Goal: Task Accomplishment & Management: Manage account settings

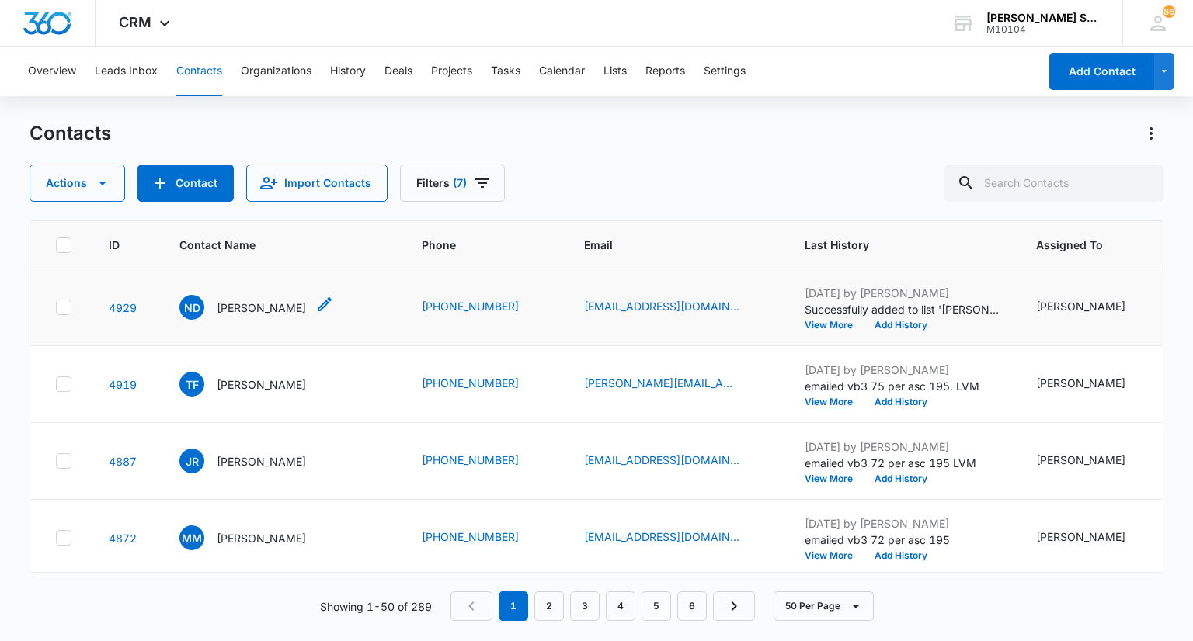
click at [280, 311] on p "[PERSON_NAME]" at bounding box center [261, 308] width 89 height 16
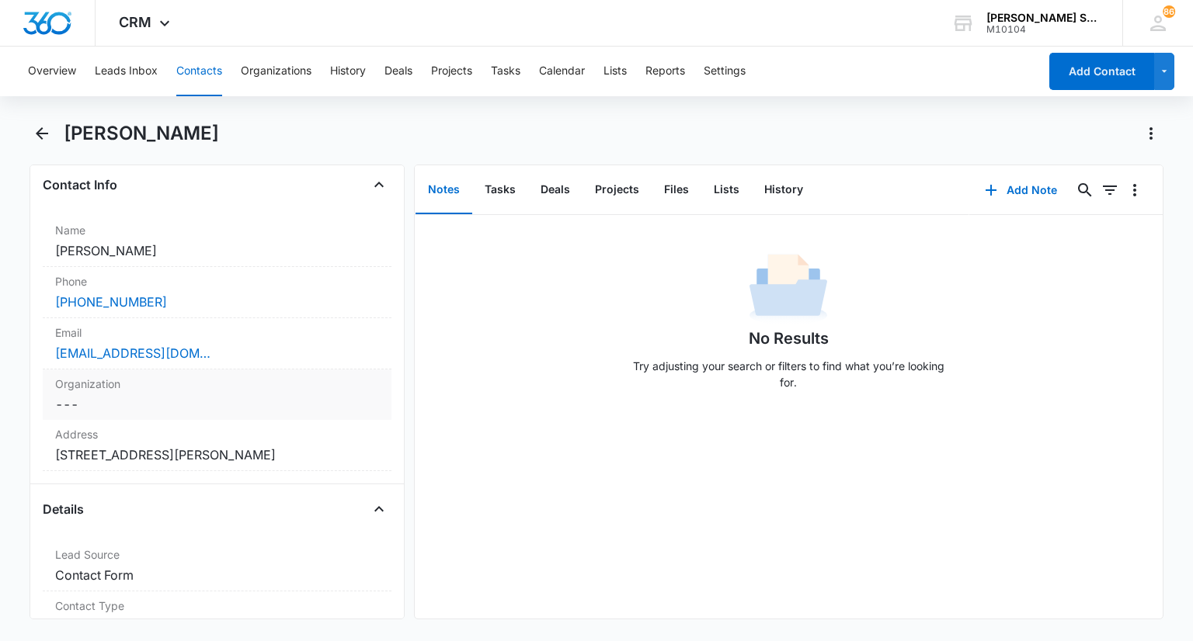
scroll to position [311, 0]
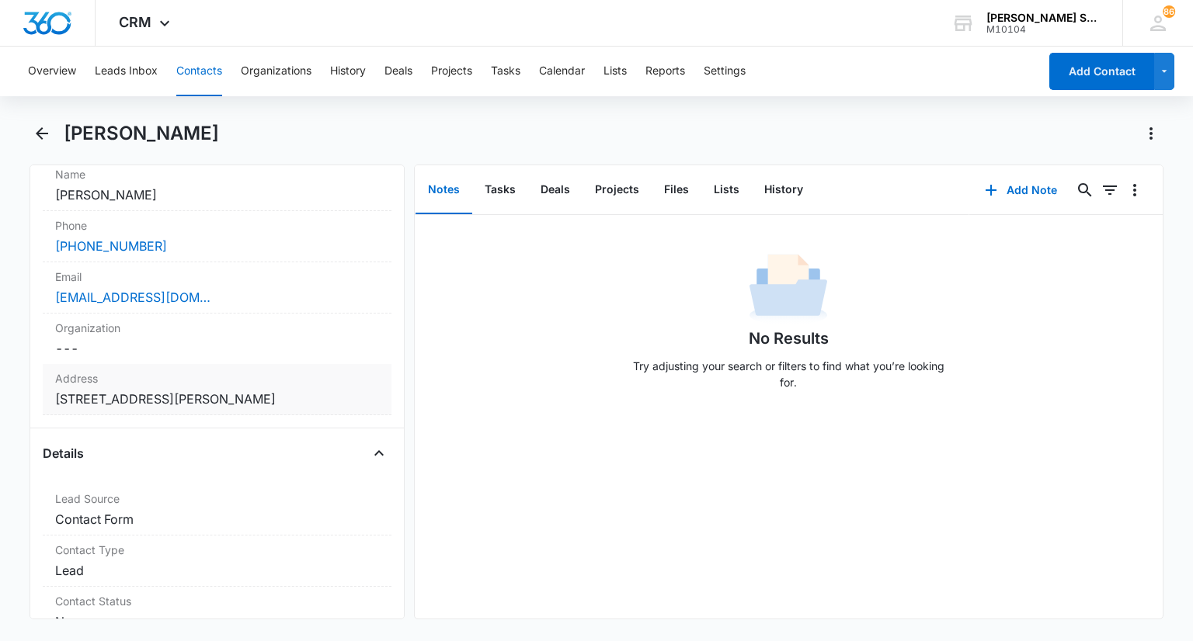
click at [217, 370] on label "Address" at bounding box center [216, 378] width 323 height 16
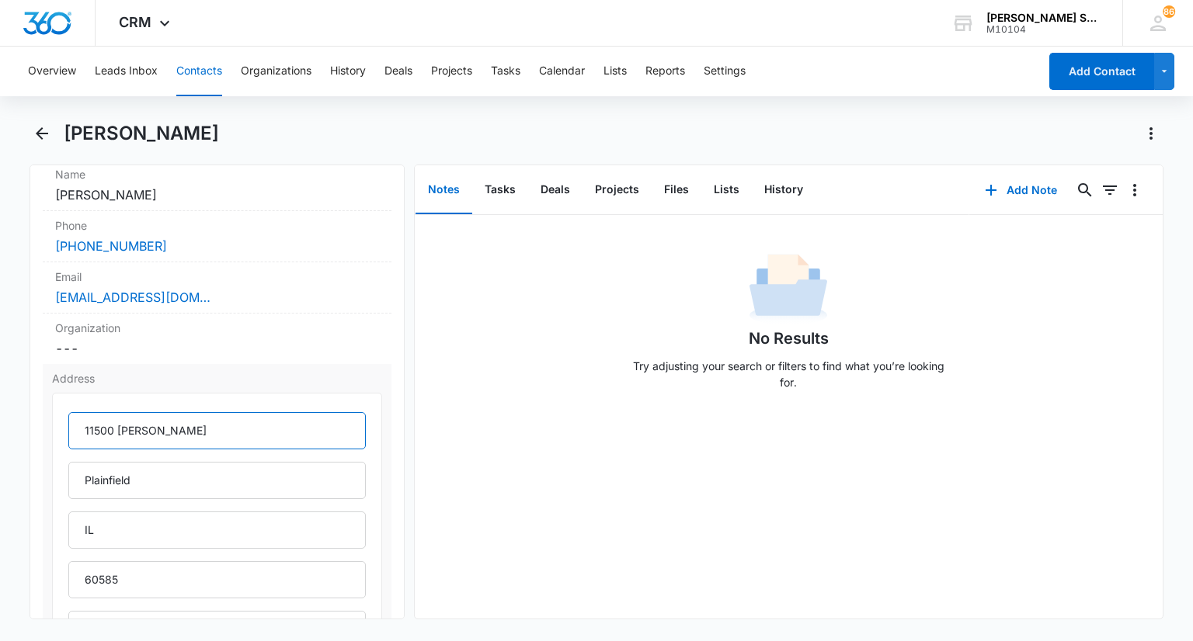
drag, startPoint x: 199, startPoint y: 426, endPoint x: 83, endPoint y: 430, distance: 115.7
click at [83, 430] on input "11500 [PERSON_NAME]" at bounding box center [216, 430] width 297 height 37
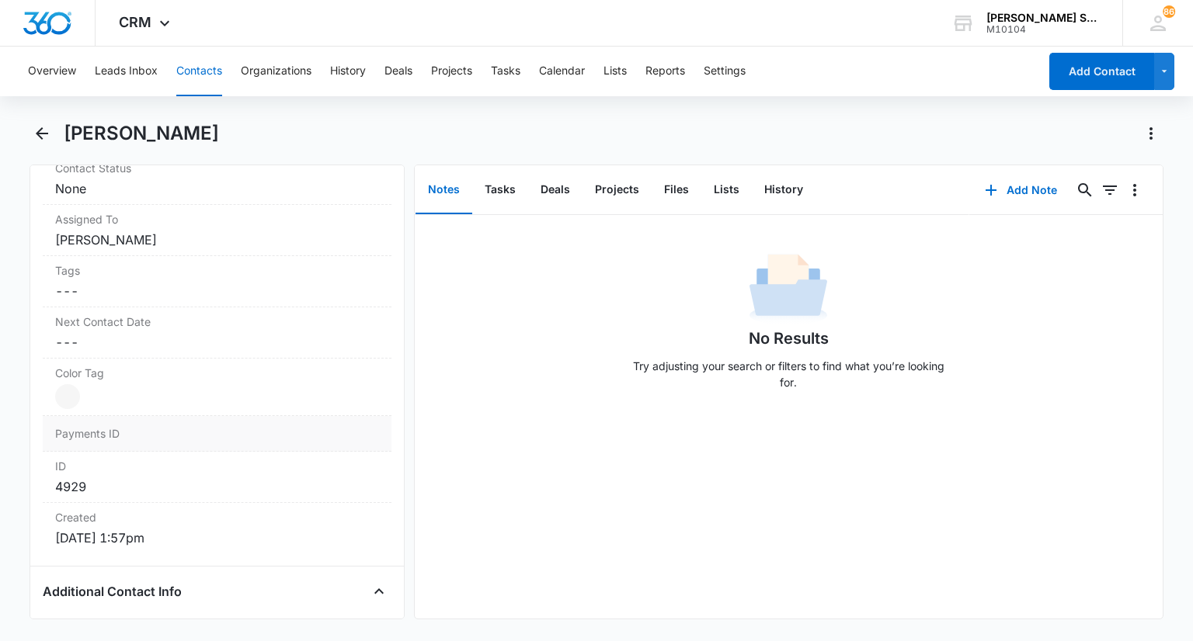
scroll to position [1165, 0]
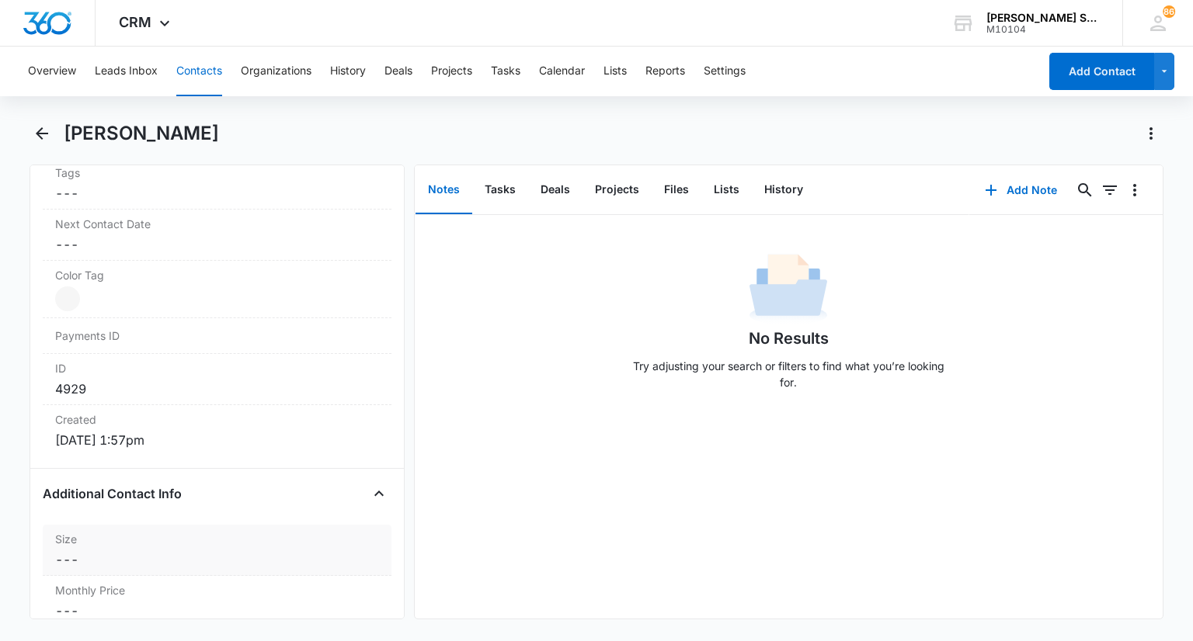
click at [120, 545] on div "Size Cancel Save Changes ---" at bounding box center [217, 550] width 348 height 51
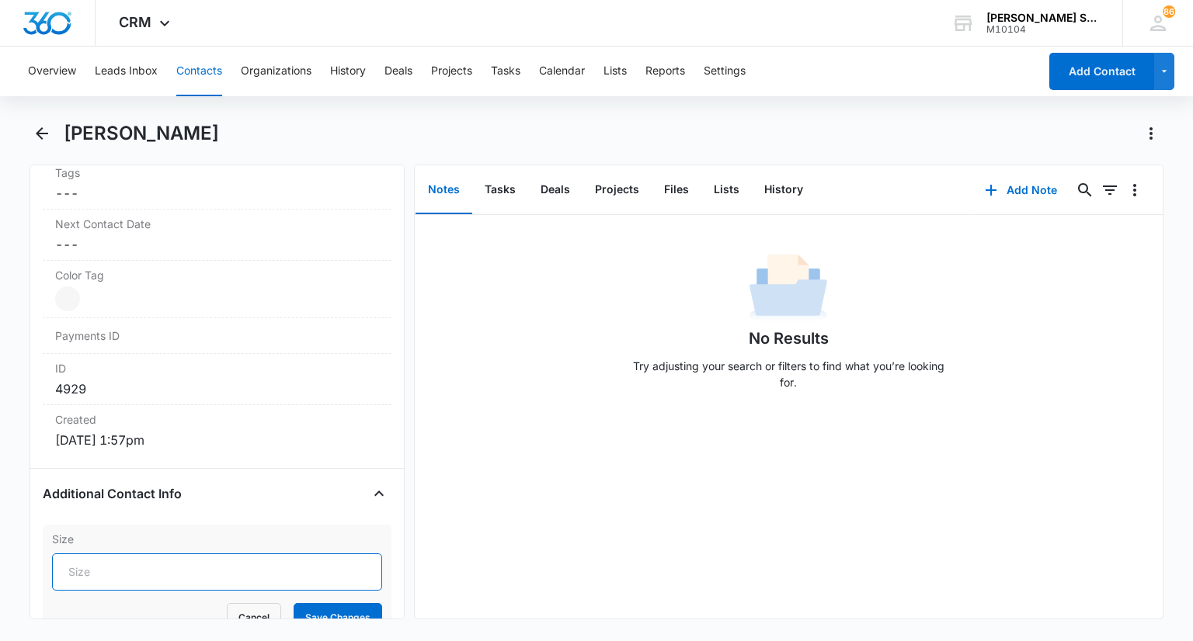
click at [108, 564] on input "Size" at bounding box center [216, 572] width 329 height 37
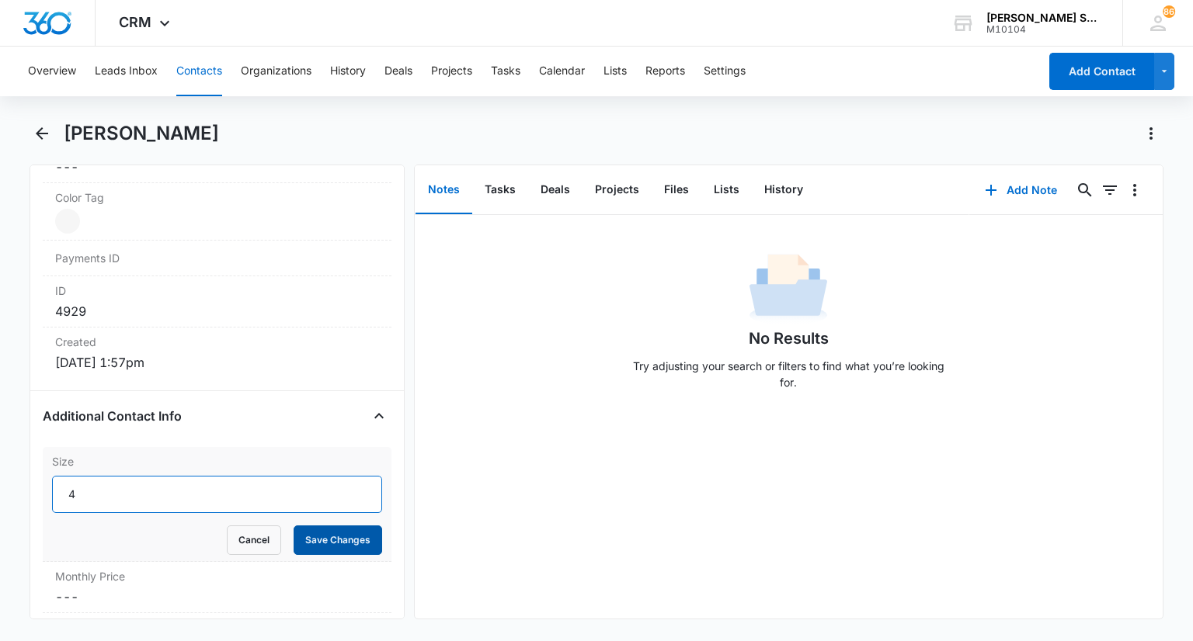
type input "4"
click at [326, 531] on button "Save Changes" at bounding box center [337, 541] width 89 height 30
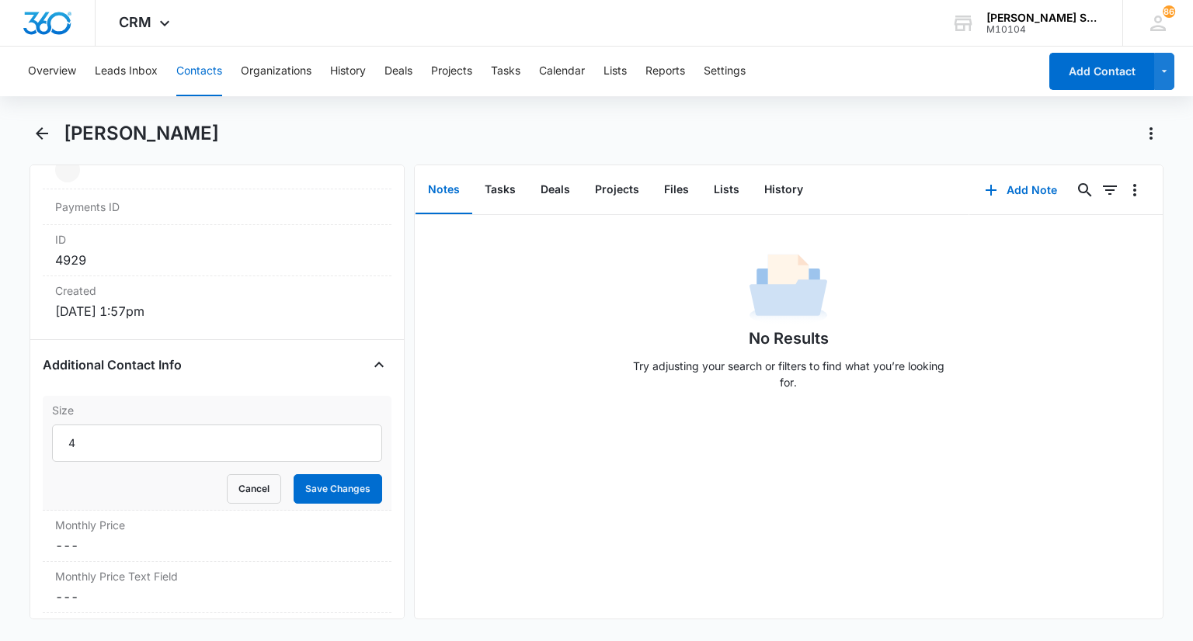
scroll to position [1320, 0]
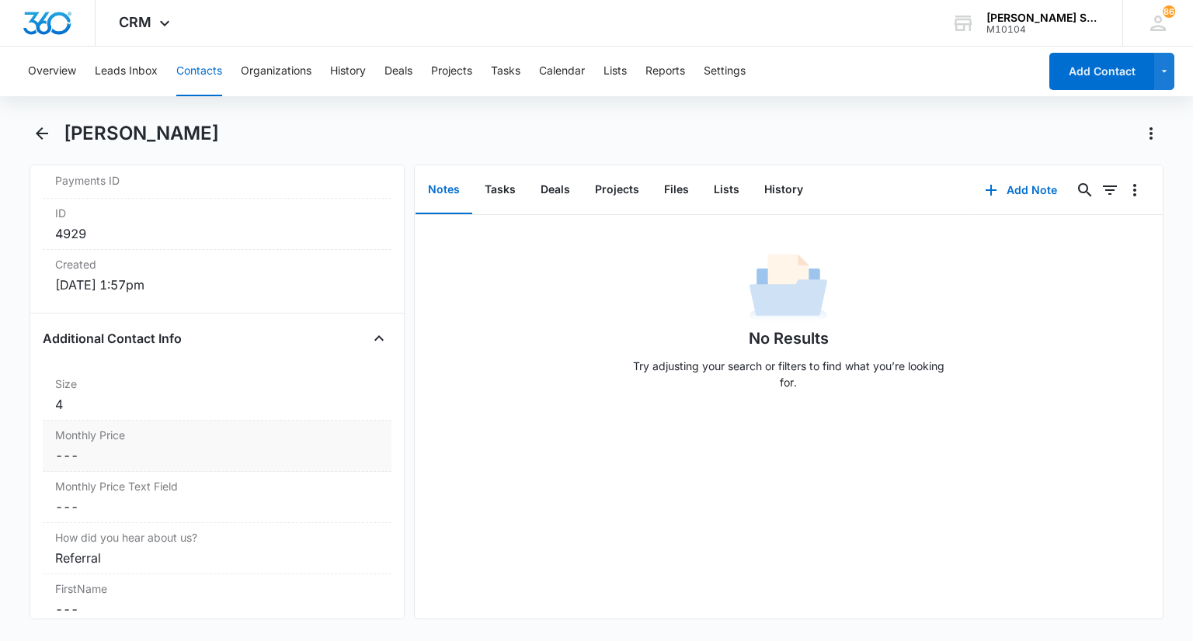
click at [82, 439] on label "Monthly Price" at bounding box center [216, 435] width 323 height 16
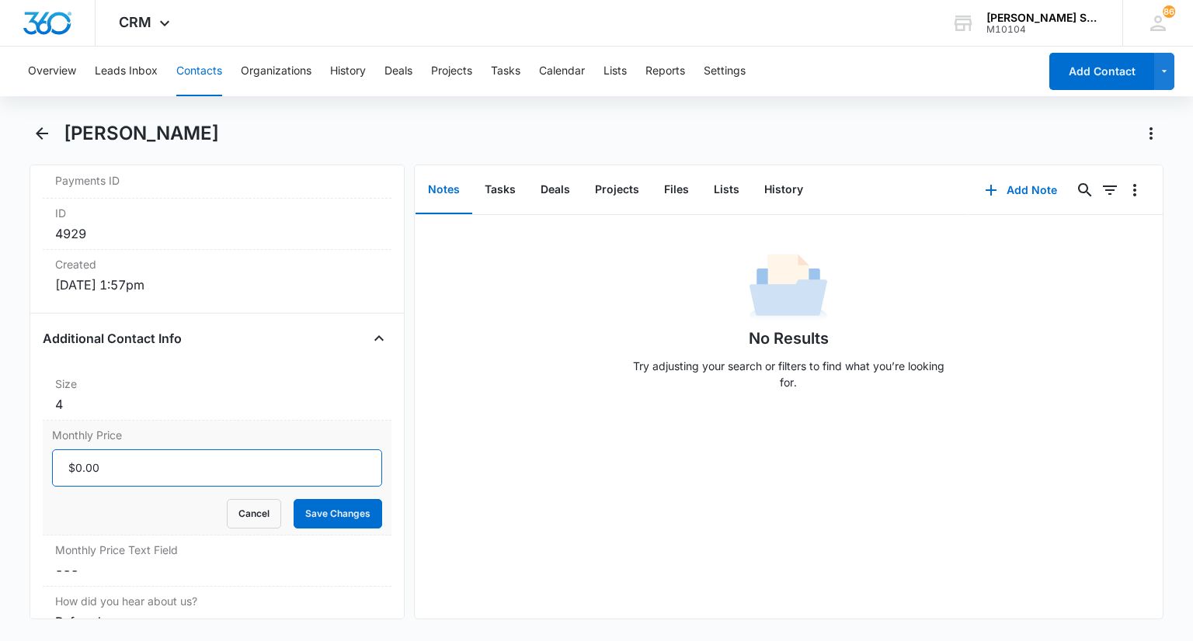
click at [80, 464] on input "Monthly Price" at bounding box center [216, 468] width 329 height 37
click at [254, 516] on button "Cancel" at bounding box center [254, 514] width 54 height 30
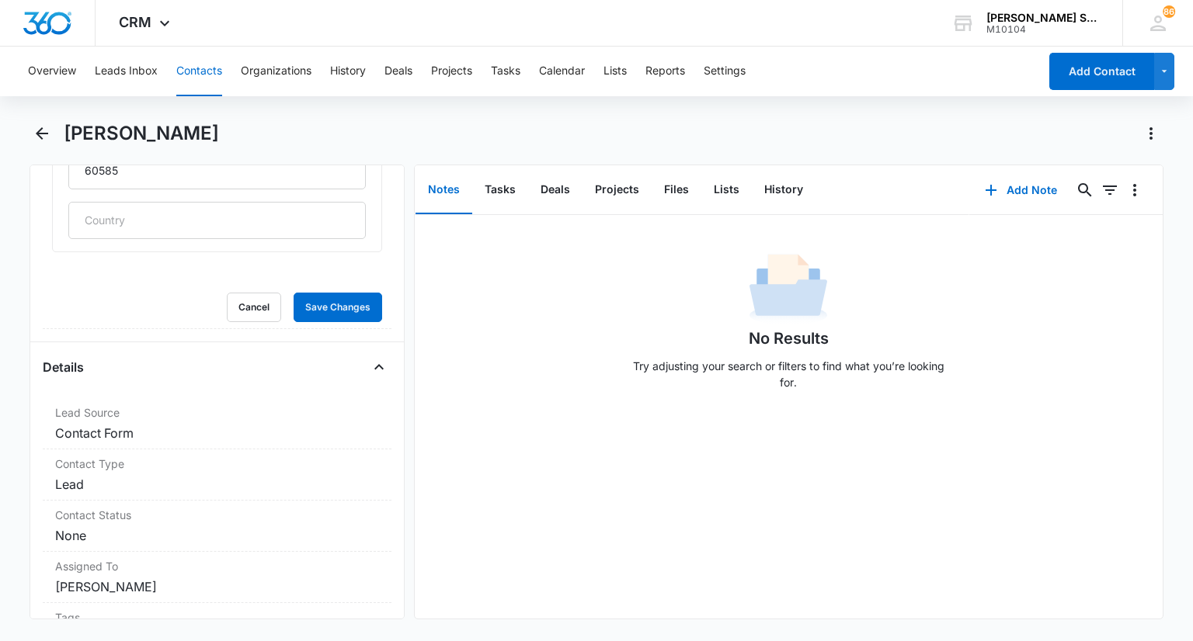
scroll to position [699, 0]
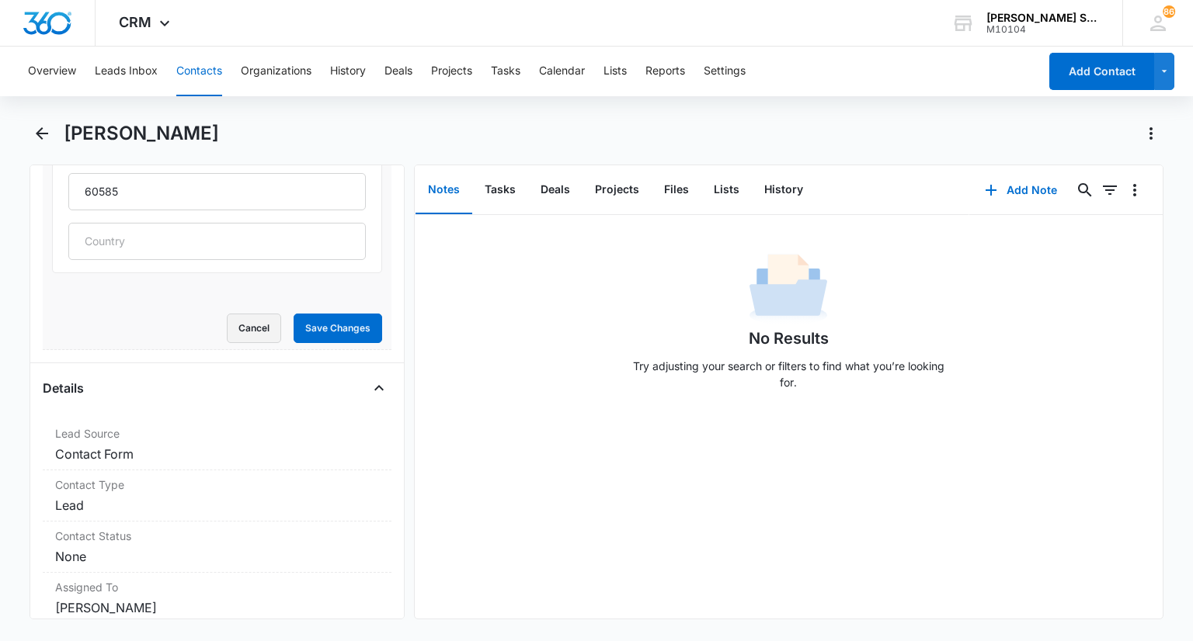
click at [241, 336] on button "Cancel" at bounding box center [254, 329] width 54 height 30
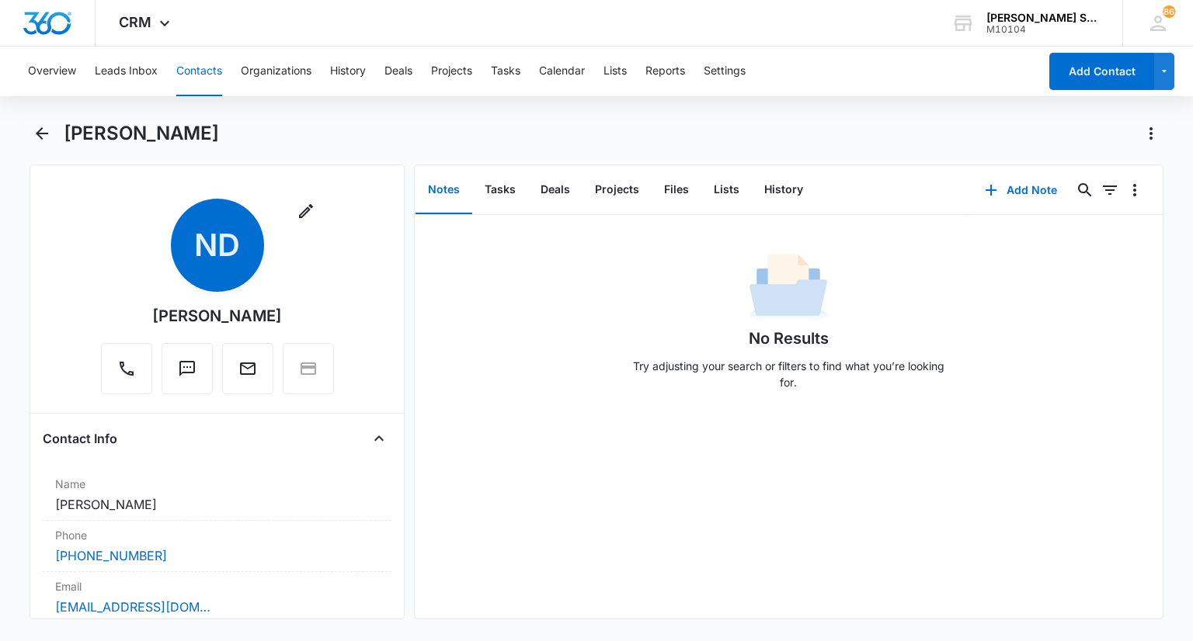
scroll to position [0, 0]
click at [1013, 189] on button "Add Note" at bounding box center [1020, 190] width 103 height 37
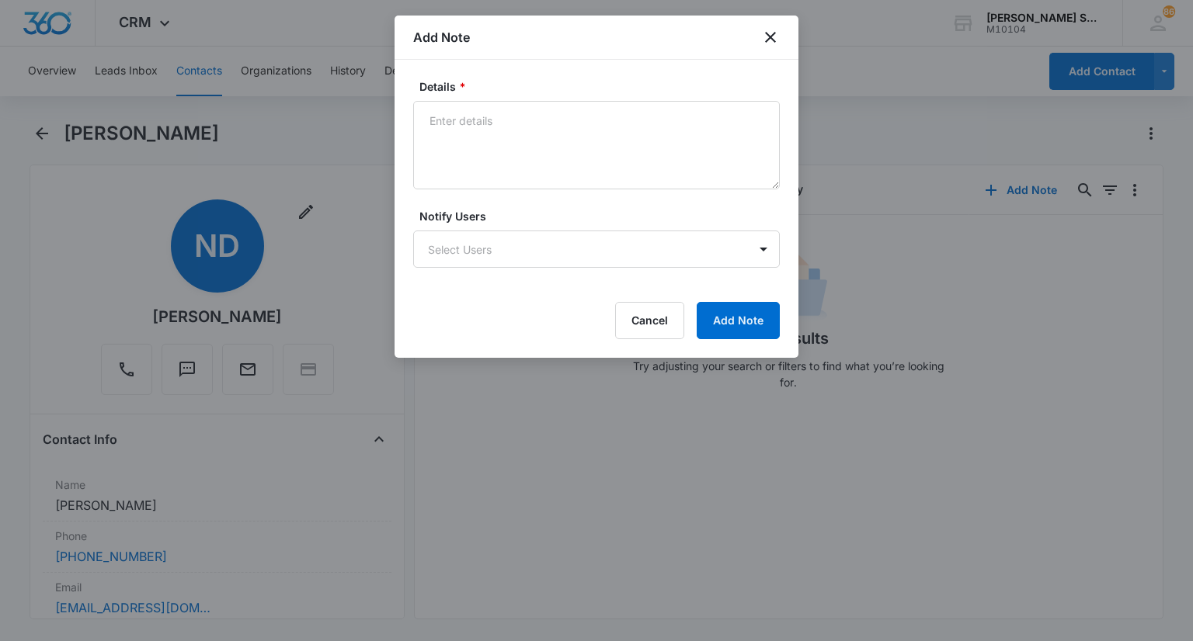
click at [590, 151] on textarea "Details *" at bounding box center [596, 145] width 366 height 89
click at [511, 115] on textarea "62 per vb 3 195 asc" at bounding box center [596, 145] width 366 height 89
type textarea "62 per vb 3 195 asc"
click at [639, 321] on button "Cancel" at bounding box center [649, 320] width 69 height 37
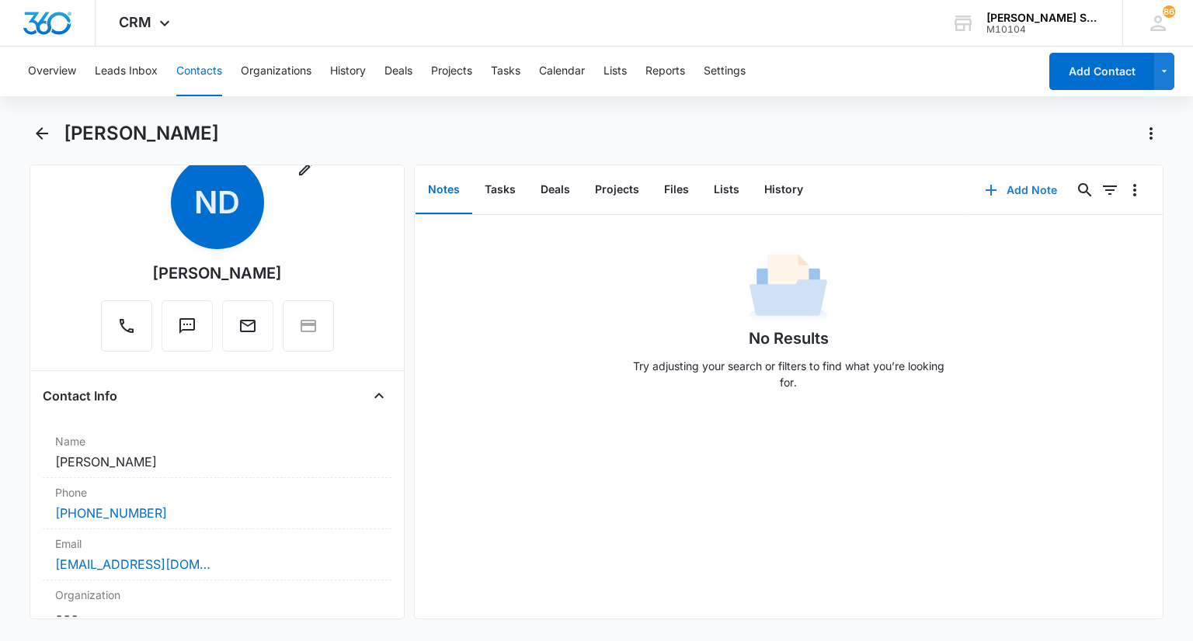
scroll to position [78, 0]
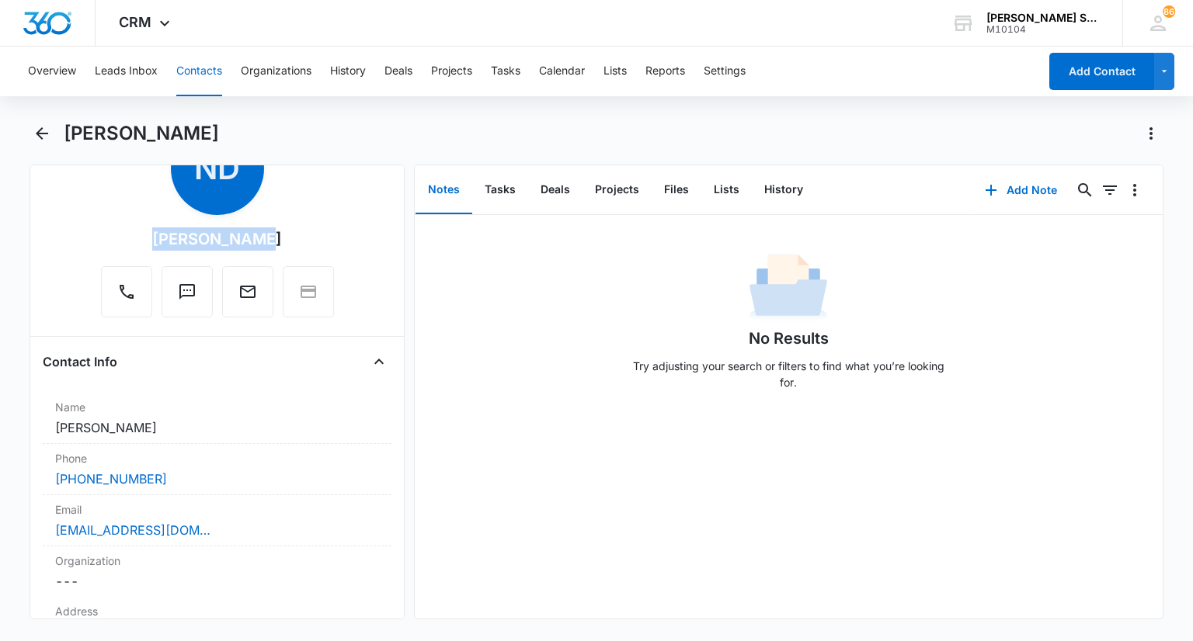
drag, startPoint x: 269, startPoint y: 243, endPoint x: 155, endPoint y: 242, distance: 113.4
click at [155, 242] on div "Remove ND [PERSON_NAME]" at bounding box center [217, 220] width 233 height 196
copy div "[PERSON_NAME]"
click at [255, 477] on div "[PHONE_NUMBER]" at bounding box center [216, 479] width 323 height 19
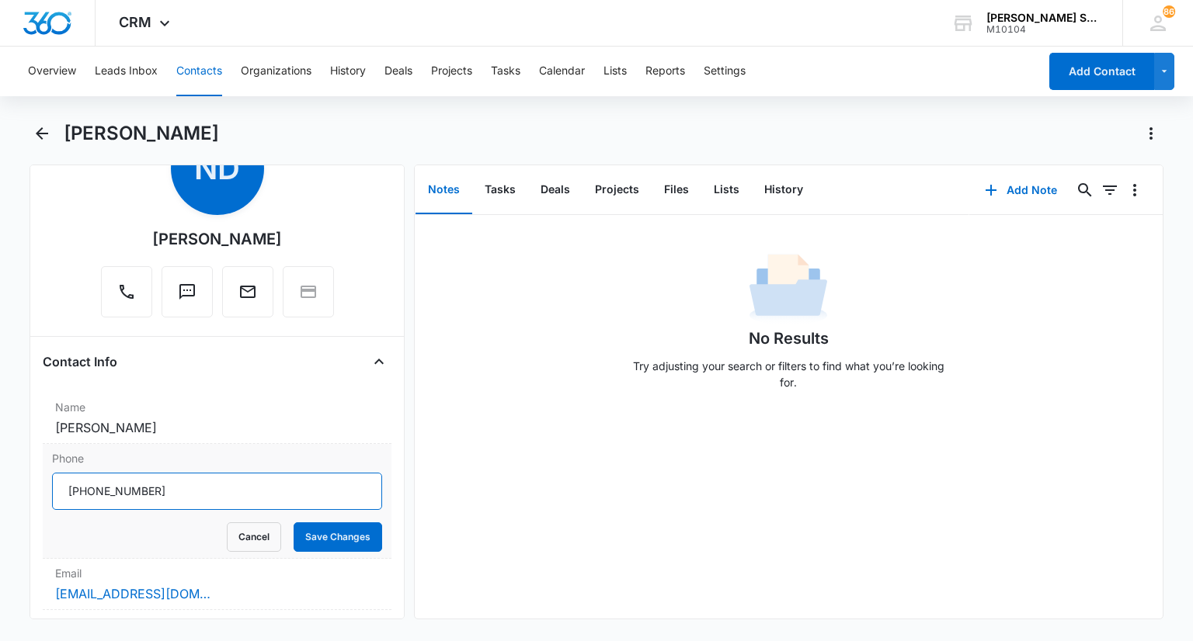
drag, startPoint x: 206, startPoint y: 495, endPoint x: 64, endPoint y: 479, distance: 142.2
click at [64, 479] on input "Phone" at bounding box center [216, 491] width 329 height 37
click at [239, 537] on button "Cancel" at bounding box center [254, 538] width 54 height 30
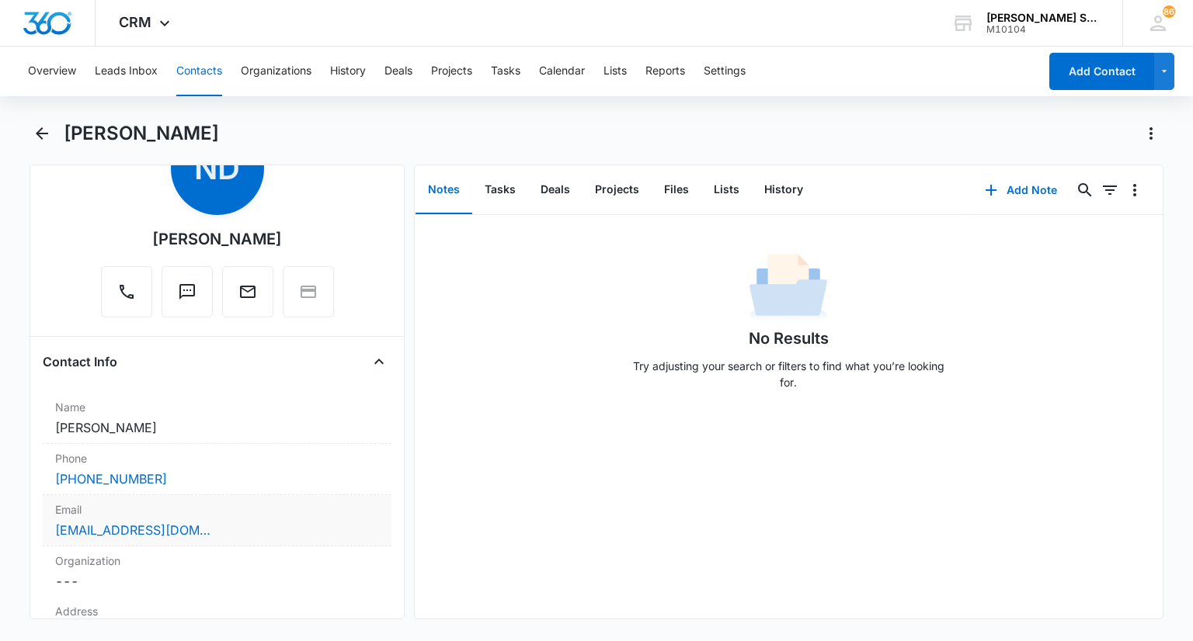
click at [203, 516] on label "Email" at bounding box center [216, 510] width 323 height 16
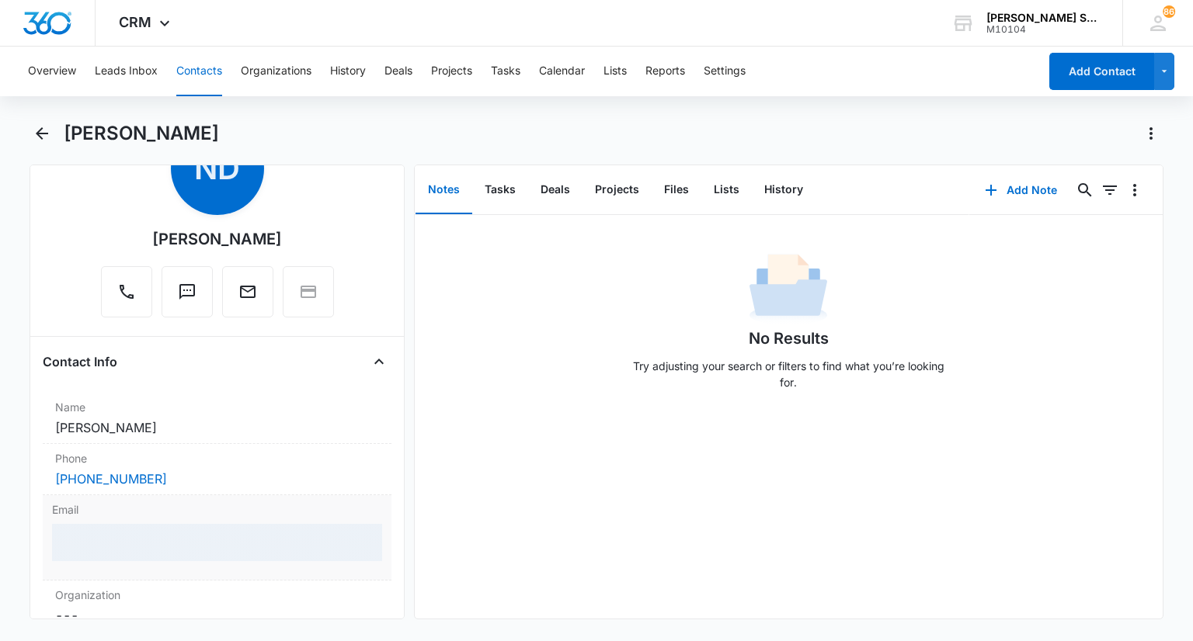
scroll to position [155, 0]
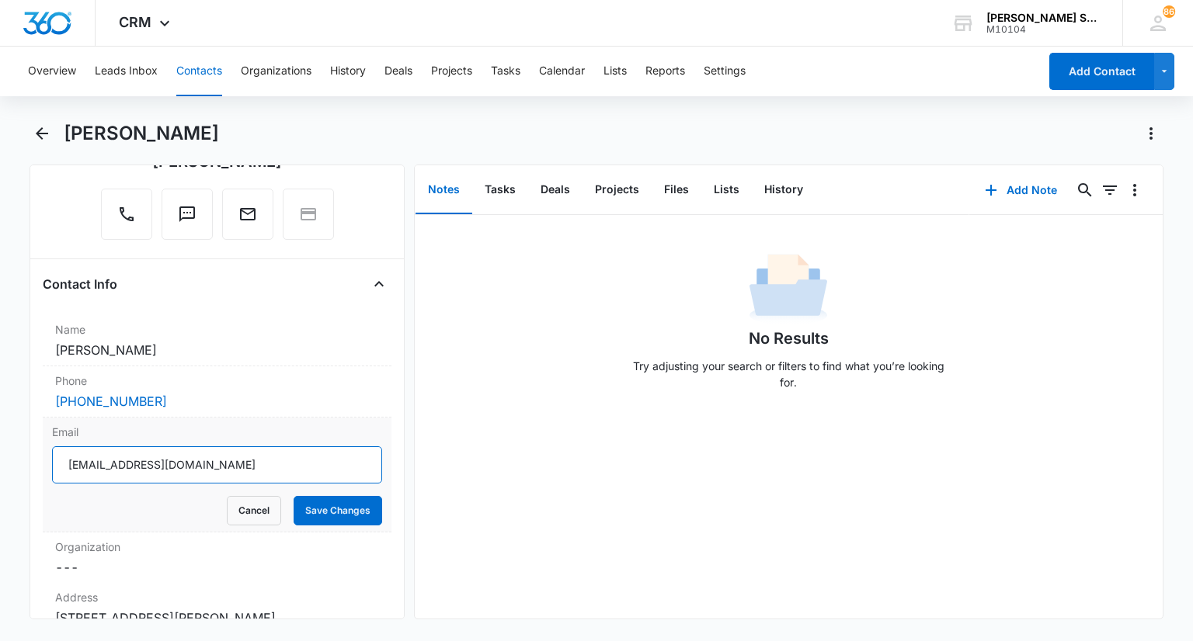
drag, startPoint x: 217, startPoint y: 451, endPoint x: 50, endPoint y: 445, distance: 167.8
click at [50, 445] on div "Email [EMAIL_ADDRESS][DOMAIN_NAME] Cancel Save Changes" at bounding box center [217, 475] width 348 height 115
click at [238, 517] on button "Cancel" at bounding box center [254, 511] width 54 height 30
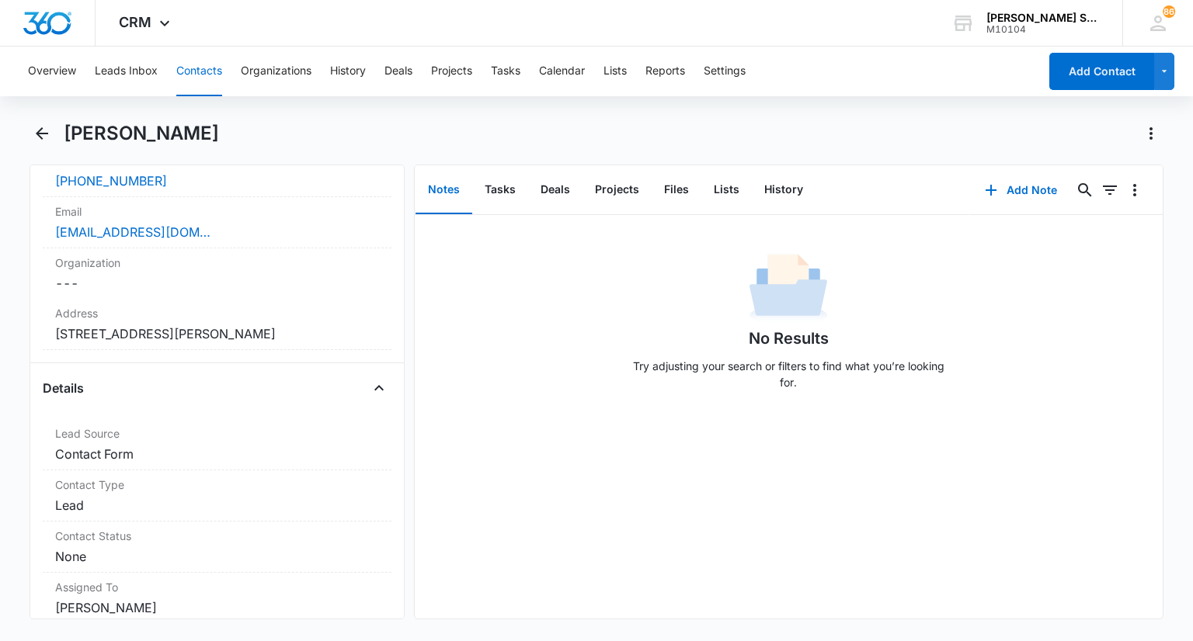
scroll to position [388, 0]
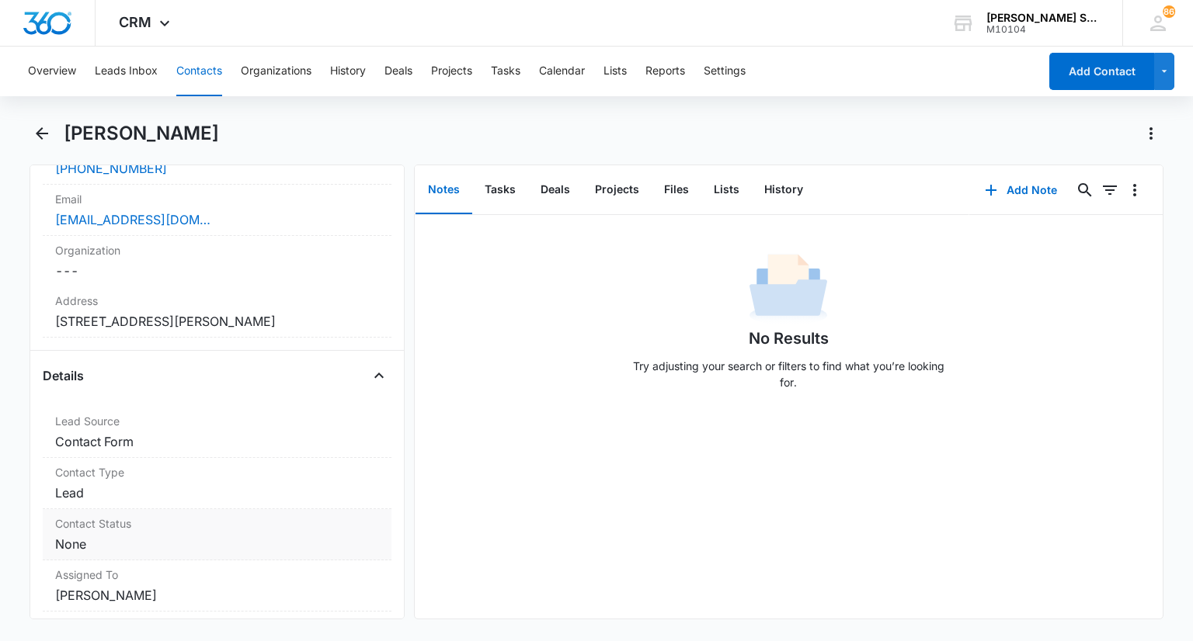
click at [137, 543] on dd "Cancel Save Changes None" at bounding box center [216, 544] width 323 height 19
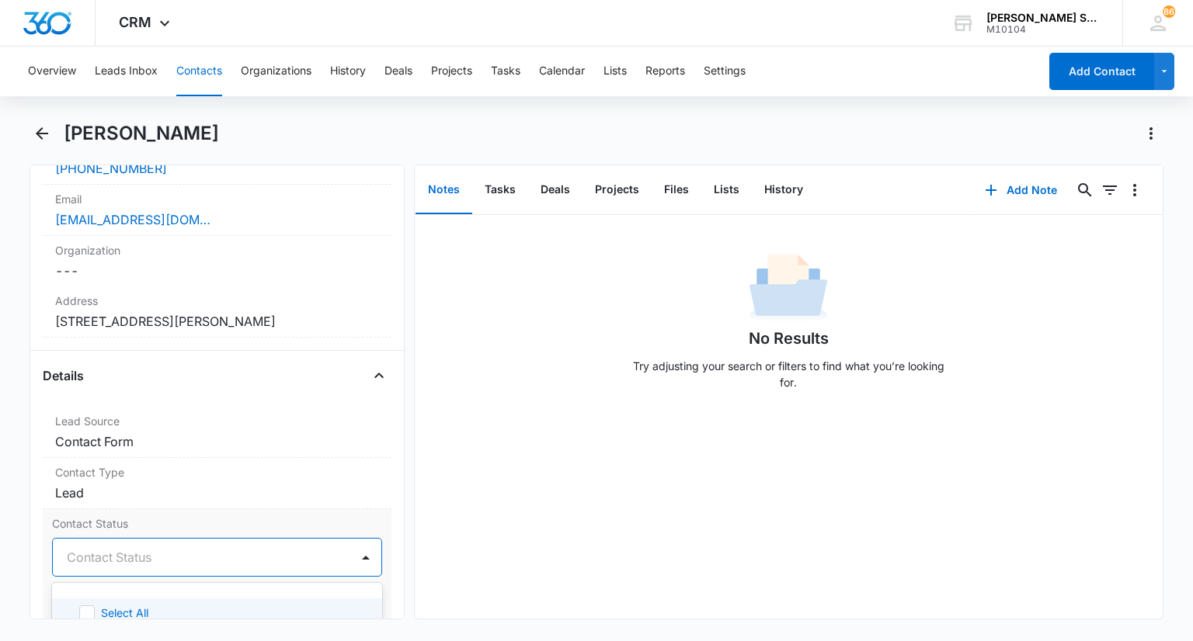
click at [120, 557] on div at bounding box center [198, 558] width 262 height 22
type input "sa"
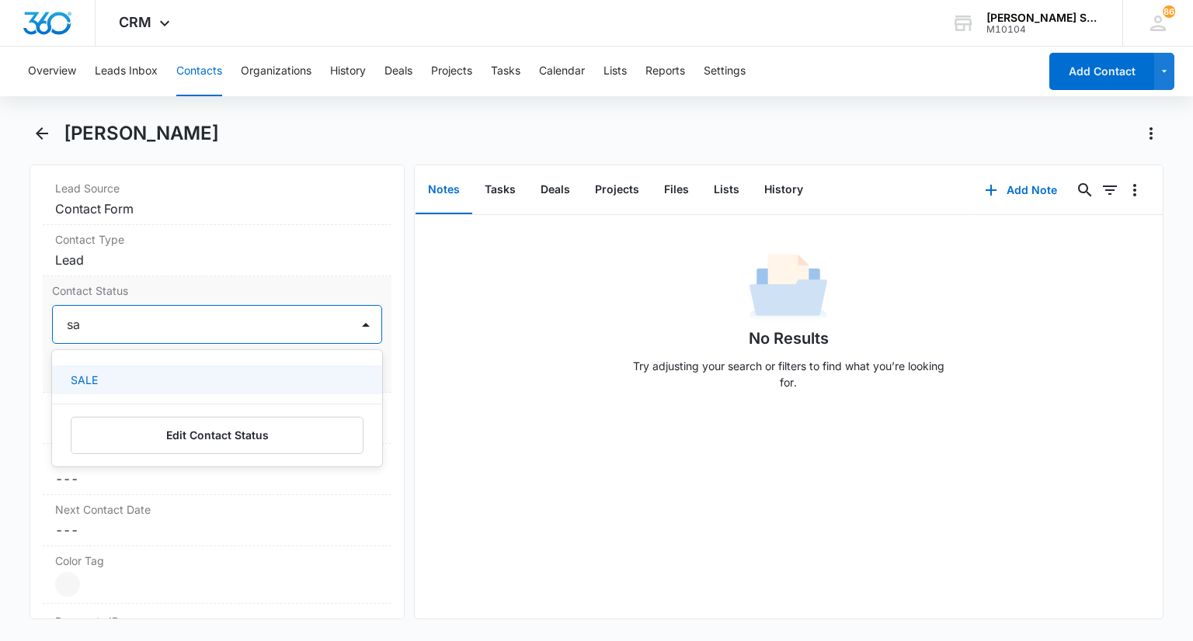
click at [105, 372] on div "SALE" at bounding box center [215, 380] width 289 height 16
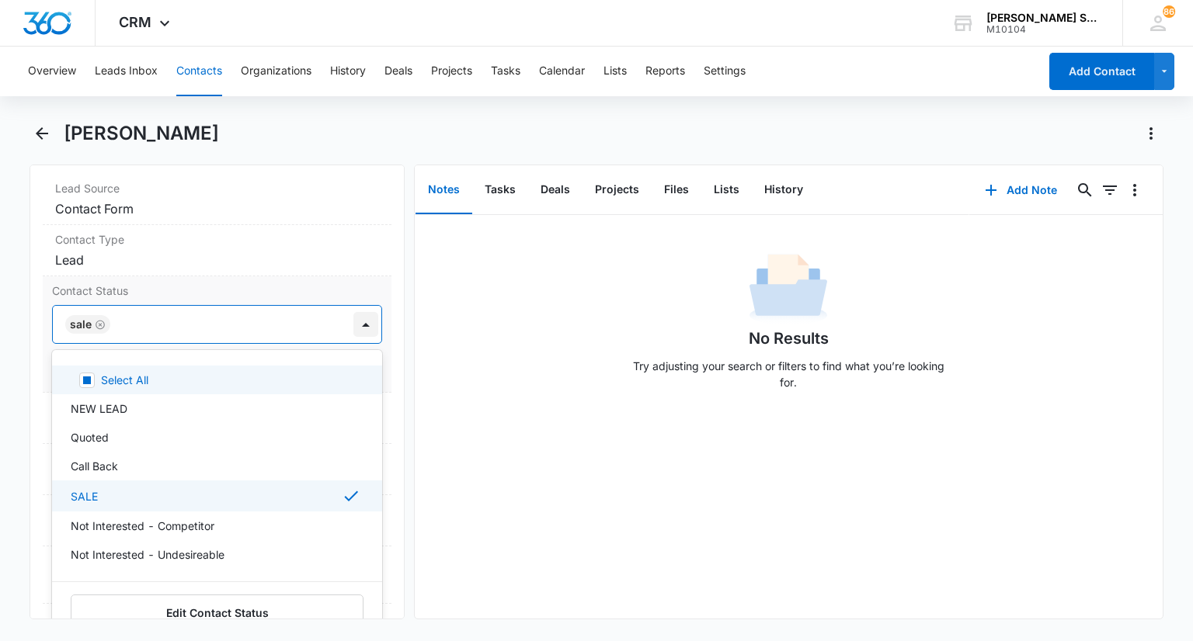
click at [355, 325] on div at bounding box center [365, 324] width 25 height 25
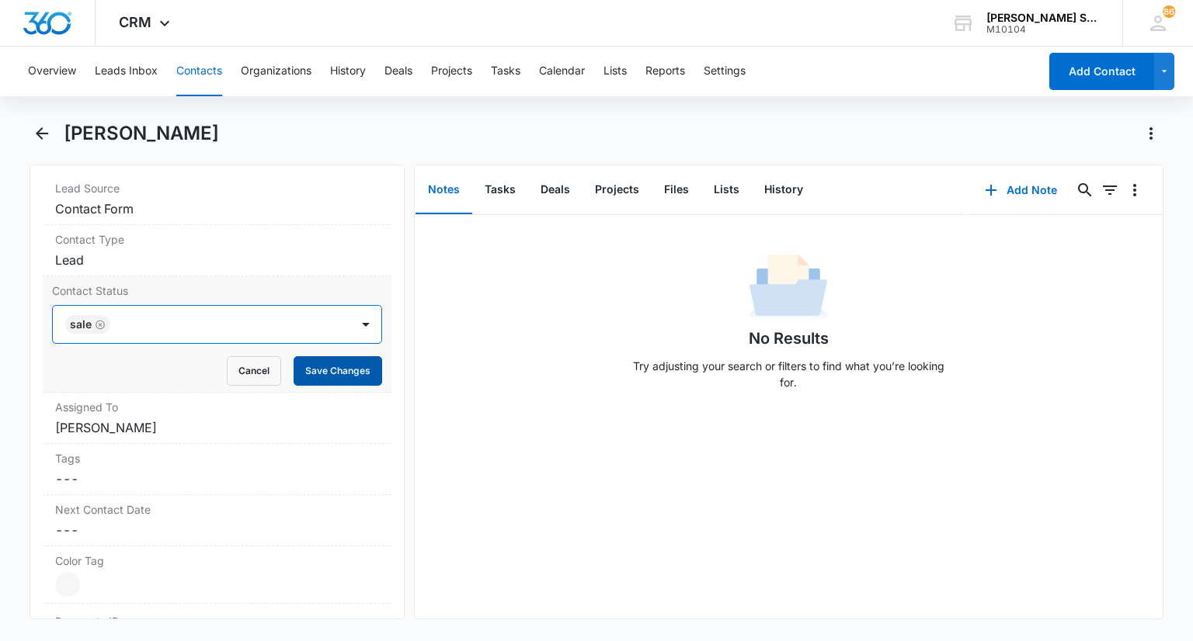
click at [338, 367] on button "Save Changes" at bounding box center [337, 371] width 89 height 30
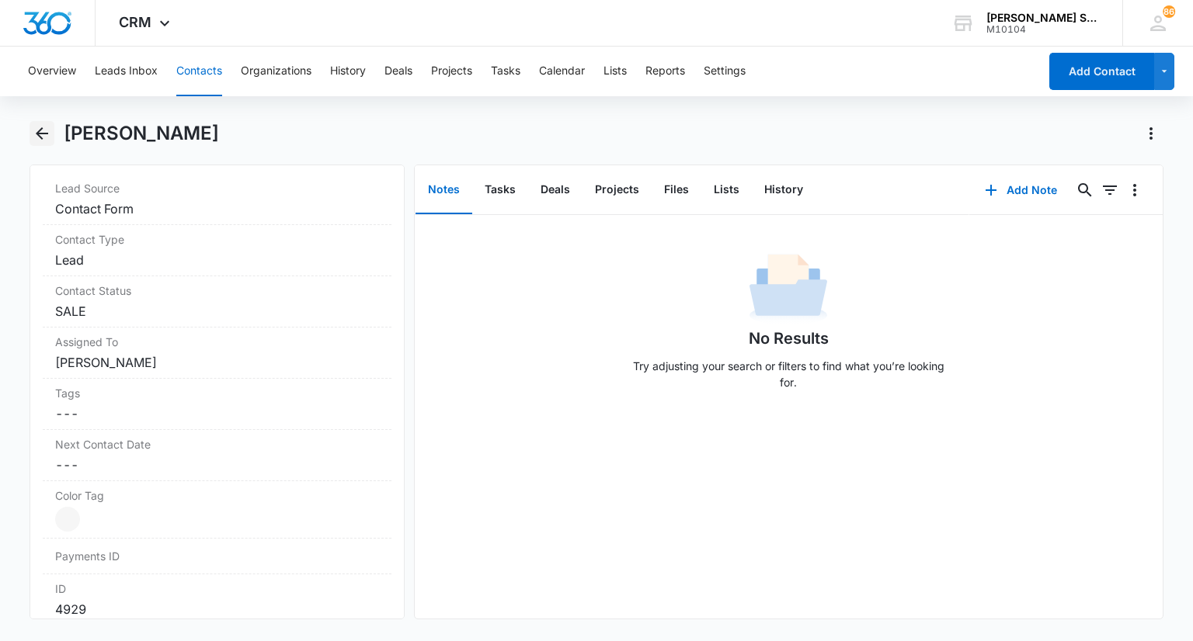
click at [40, 132] on icon "Back" at bounding box center [42, 133] width 19 height 19
